Goal: Check status: Check status

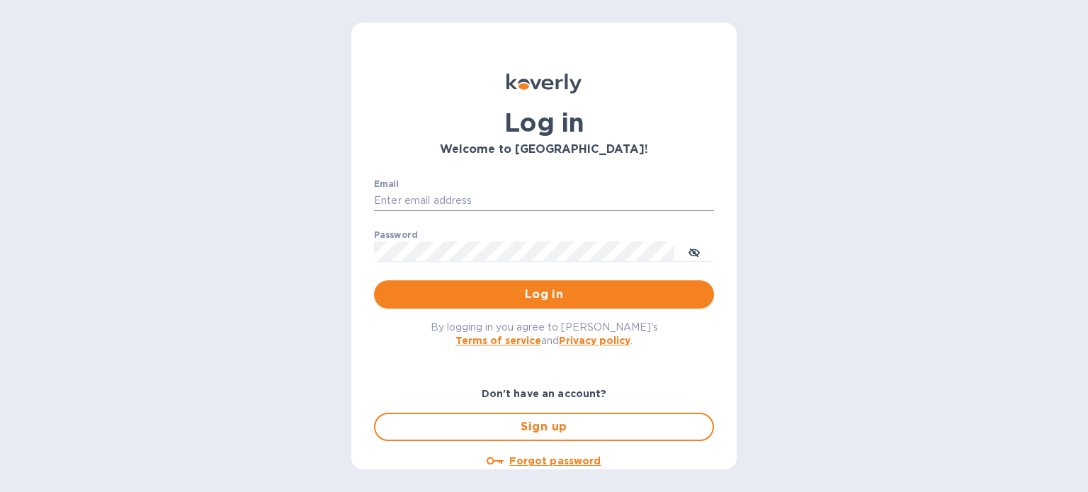
click at [425, 198] on input "Email" at bounding box center [544, 200] width 340 height 21
click at [142, 111] on div "Log in Welcome to [GEOGRAPHIC_DATA]! Email ​ Password ​ Log in By logging in yo…" at bounding box center [544, 246] width 1088 height 492
click at [440, 204] on input "Email" at bounding box center [544, 200] width 340 height 21
type input "[PERSON_NAME][EMAIL_ADDRESS][PERSON_NAME][DOMAIN_NAME]"
click at [539, 302] on span "Log in" at bounding box center [543, 294] width 317 height 17
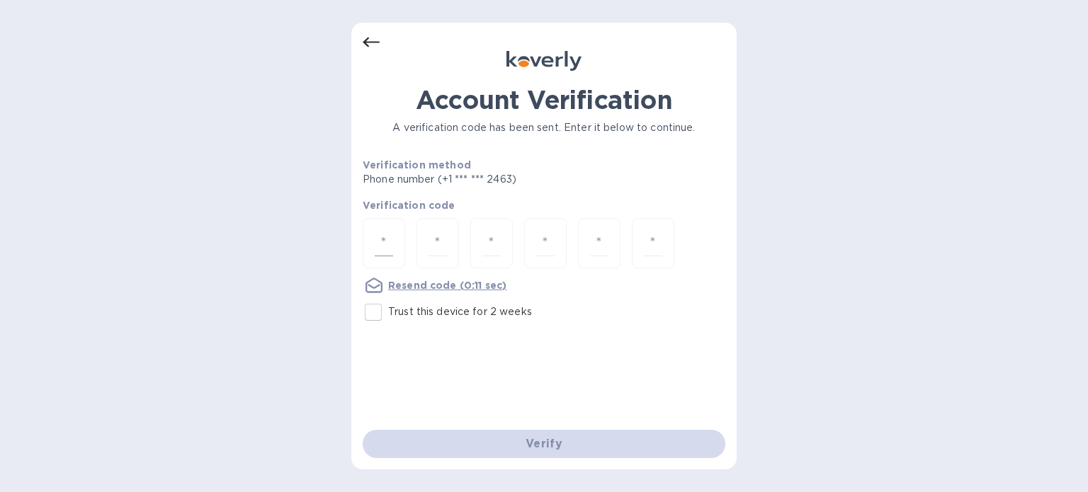
drag, startPoint x: 393, startPoint y: 242, endPoint x: 382, endPoint y: 241, distance: 10.6
click at [391, 242] on div at bounding box center [384, 243] width 42 height 50
type input "2"
type input "8"
type input "7"
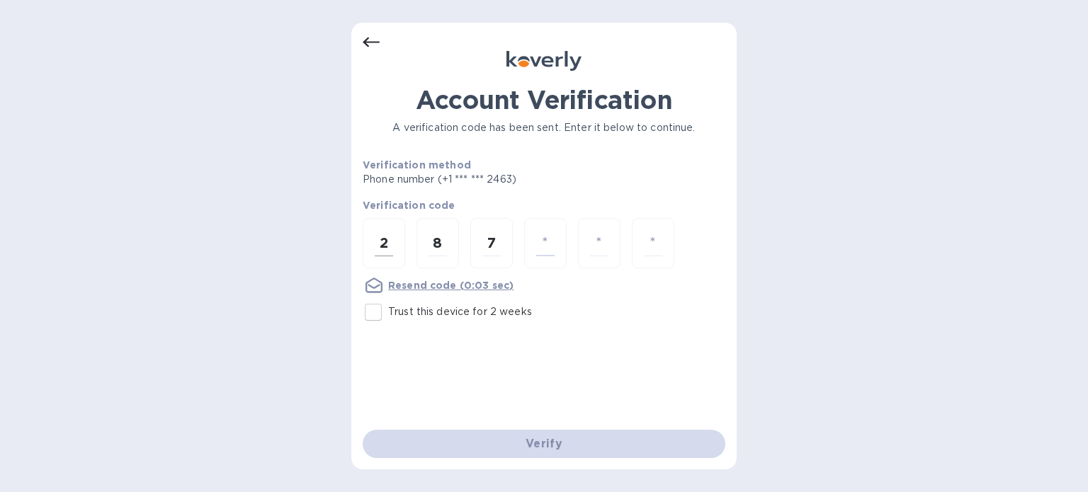
type input "2"
type input "9"
type input "7"
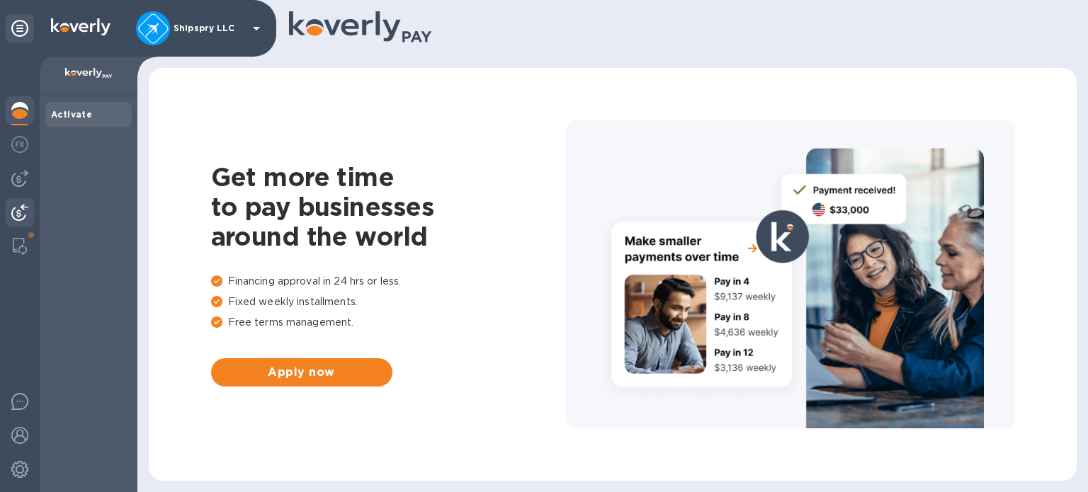
click at [13, 205] on img at bounding box center [19, 212] width 17 height 17
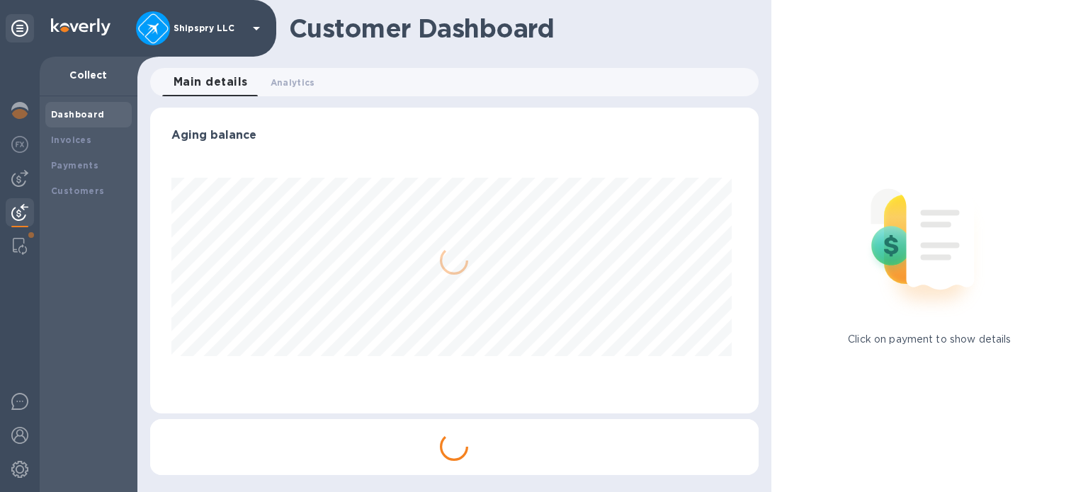
scroll to position [306, 608]
click at [74, 160] on b "Payments" at bounding box center [74, 165] width 47 height 11
